Goal: Task Accomplishment & Management: Manage account settings

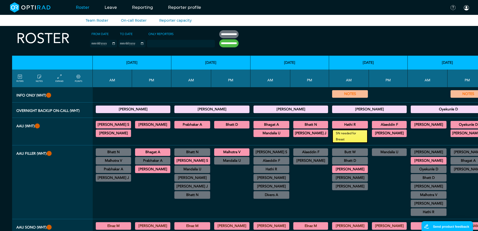
click at [83, 8] on link "Roster" at bounding box center [82, 7] width 29 height 20
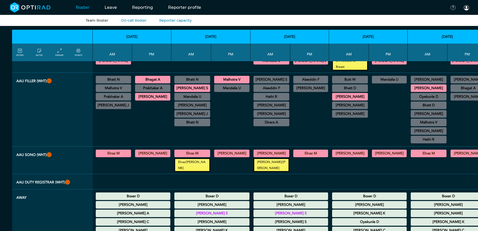
scroll to position [76, 0]
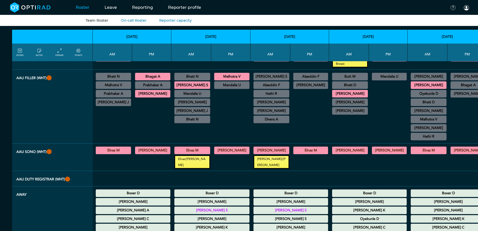
click at [120, 150] on summary "Elnaz M" at bounding box center [114, 150] width 34 height 6
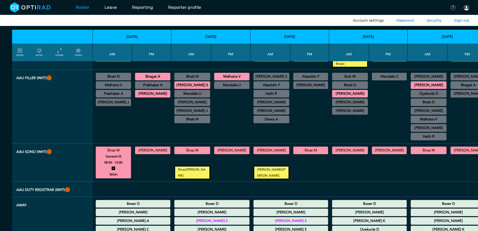
click at [362, 21] on link "Account settings" at bounding box center [368, 20] width 31 height 5
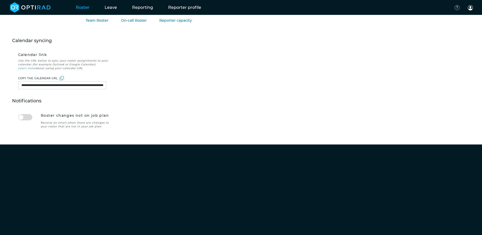
click at [85, 9] on link "Roster" at bounding box center [82, 7] width 29 height 20
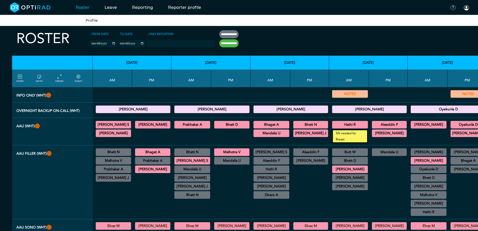
click at [93, 21] on link "Profile" at bounding box center [92, 20] width 12 height 5
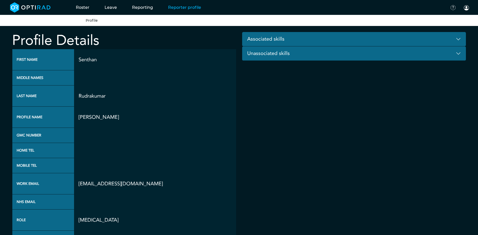
click at [43, 12] on img at bounding box center [30, 7] width 41 height 10
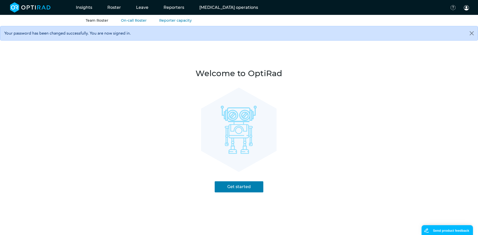
click at [98, 21] on link "Team Roster" at bounding box center [97, 20] width 23 height 5
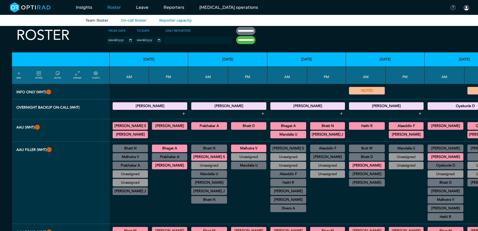
scroll to position [101, 0]
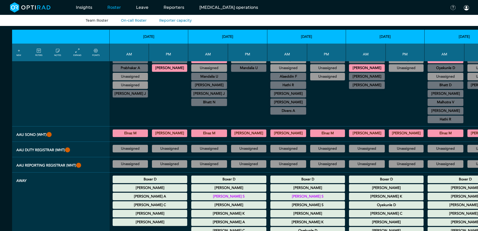
click at [136, 133] on summary "Elnaz M" at bounding box center [130, 133] width 34 height 6
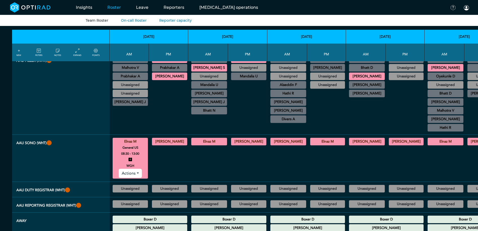
scroll to position [151, 0]
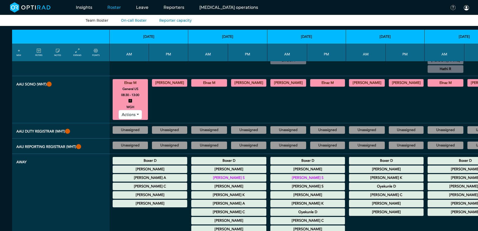
click at [134, 132] on summary "Unassigned" at bounding box center [130, 130] width 34 height 6
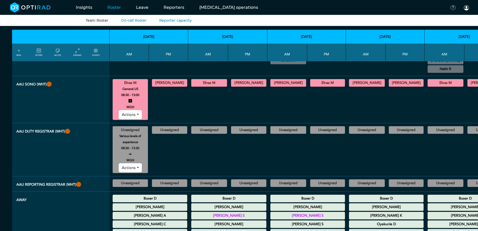
click at [135, 168] on button "Actions" at bounding box center [130, 167] width 23 height 9
click at [141, 178] on link "Assign" at bounding box center [139, 179] width 40 height 8
click at [137, 166] on button "Actions" at bounding box center [130, 167] width 23 height 9
click at [137, 179] on link "Assign" at bounding box center [139, 179] width 40 height 8
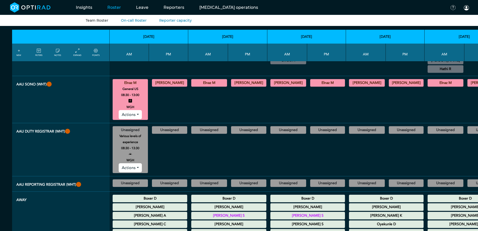
drag, startPoint x: 277, startPoint y: 146, endPoint x: 262, endPoint y: 148, distance: 15.5
click at [267, 148] on td "Unassigned Various levels of experience 08:30 - 13:30 WGH Actions NOTE" at bounding box center [287, 149] width 40 height 53
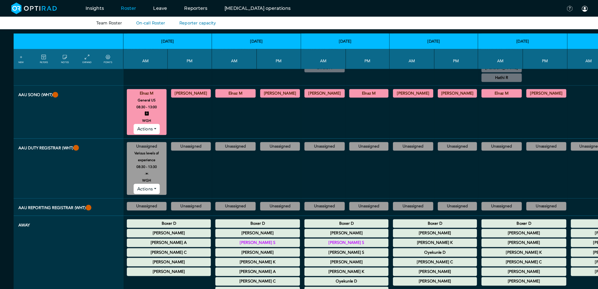
scroll to position [158, 0]
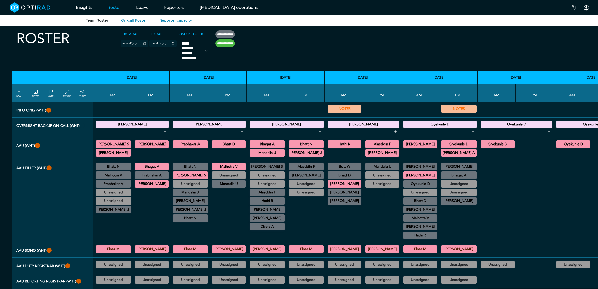
select select
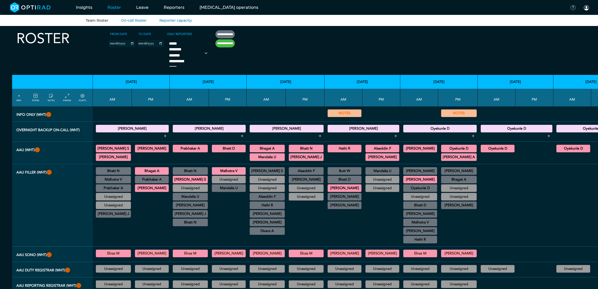
scroll to position [170, 0]
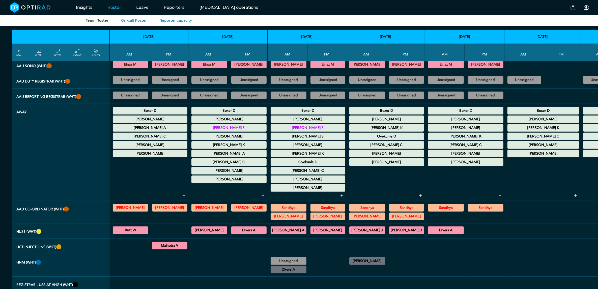
click at [137, 226] on div "Butt W US General Adult 09:00 - 12:30 HHGH Actions" at bounding box center [130, 230] width 35 height 8
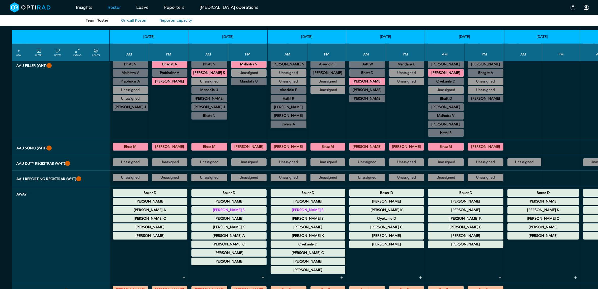
click at [135, 165] on summary "Unassigned" at bounding box center [130, 162] width 34 height 6
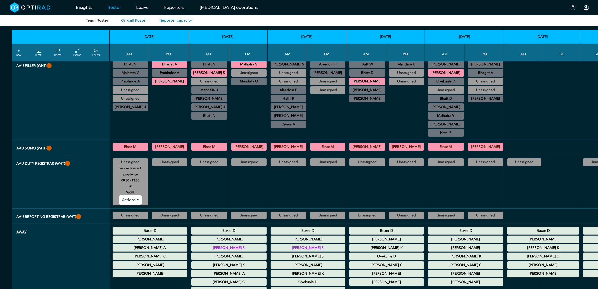
click at [134, 204] on button "Actions" at bounding box center [130, 199] width 23 height 9
click at [142, 215] on link "Assign" at bounding box center [139, 211] width 40 height 8
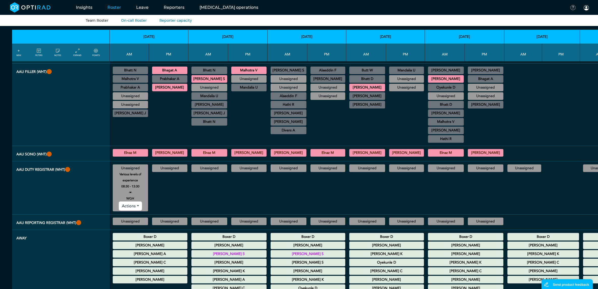
scroll to position [94, 0]
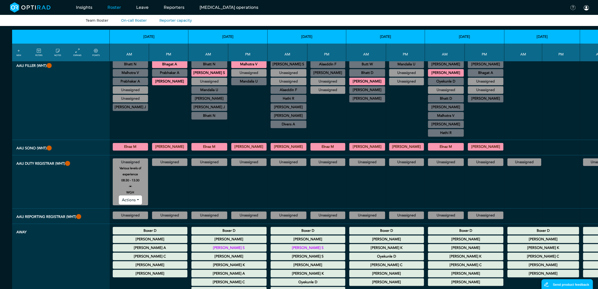
click at [141, 204] on button "Actions" at bounding box center [130, 199] width 23 height 9
click at [145, 211] on div "Assign" at bounding box center [139, 211] width 40 height 13
click at [136, 203] on button "Actions" at bounding box center [130, 199] width 23 height 9
click at [135, 215] on link "Assign" at bounding box center [139, 211] width 40 height 8
click at [136, 218] on summary "Unassigned" at bounding box center [130, 215] width 34 height 6
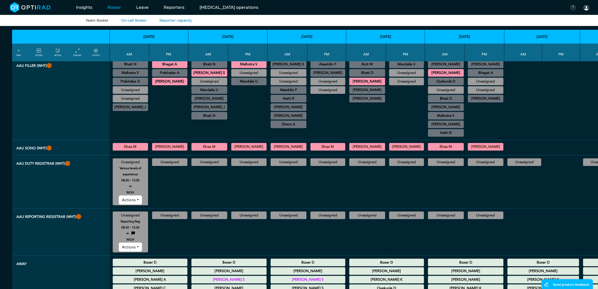
click at [136, 252] on button "Actions" at bounding box center [130, 247] width 23 height 9
click at [141, 262] on link "Assign" at bounding box center [139, 258] width 40 height 8
click at [197, 165] on summary "Unassigned" at bounding box center [209, 162] width 34 height 6
click at [215, 204] on button "Actions" at bounding box center [209, 199] width 23 height 9
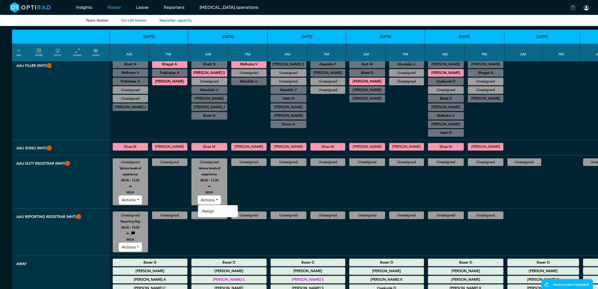
click at [220, 215] on link "Assign" at bounding box center [218, 211] width 40 height 8
click at [291, 183] on div at bounding box center [288, 186] width 36 height 39
